Goal: Find specific page/section: Find specific page/section

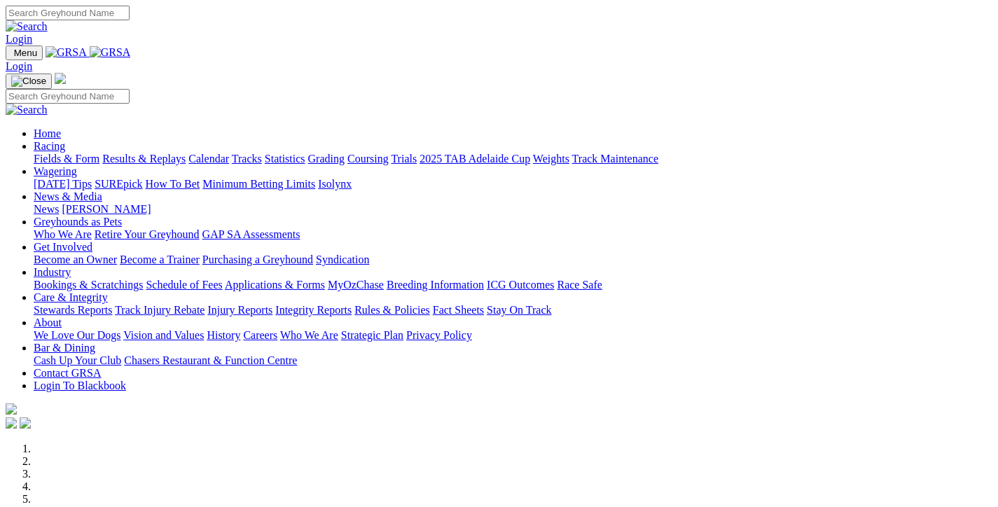
click at [72, 153] on link "Fields & Form" at bounding box center [67, 159] width 66 height 12
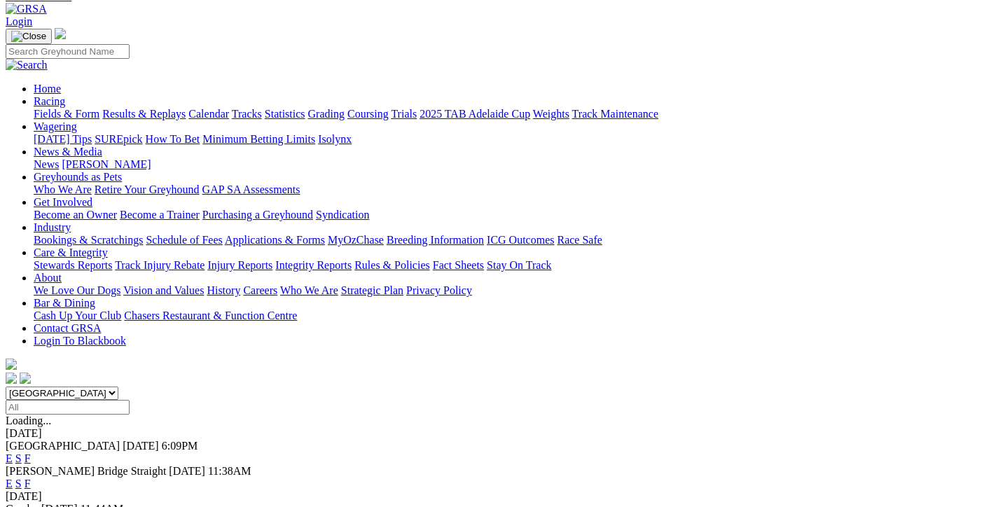
scroll to position [66, 0]
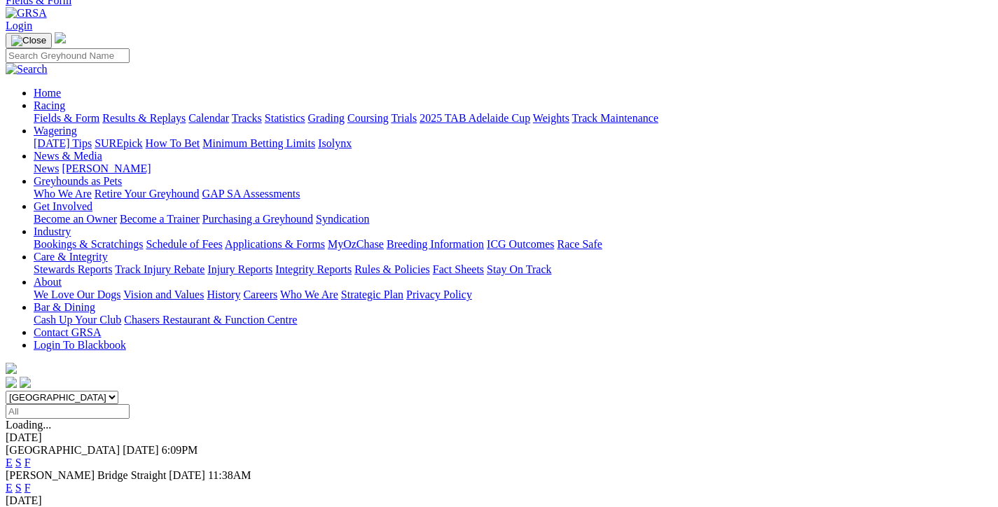
click at [31, 482] on link "F" at bounding box center [28, 488] width 6 height 12
